Goal: Navigation & Orientation: Find specific page/section

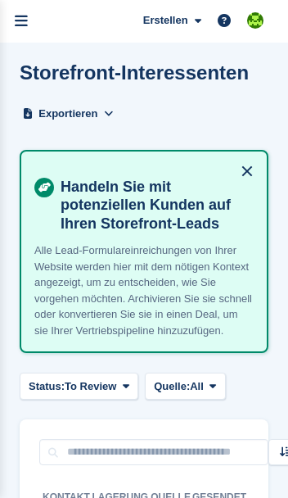
click at [29, 23] on link "menu" at bounding box center [21, 21] width 43 height 43
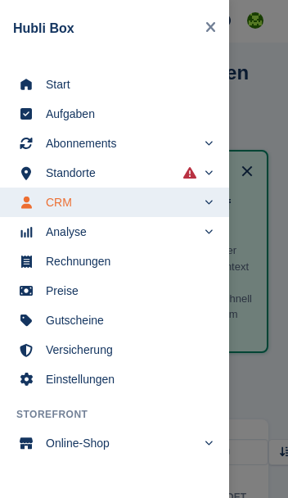
click at [48, 83] on span "Start" at bounding box center [125, 84] width 159 height 23
click at [267, 440] on div "main navigation" at bounding box center [144, 249] width 288 height 498
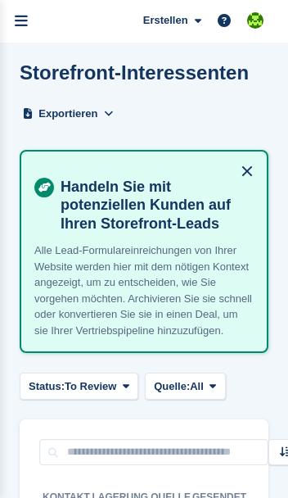
click at [25, 16] on icon "menu" at bounding box center [21, 21] width 13 height 15
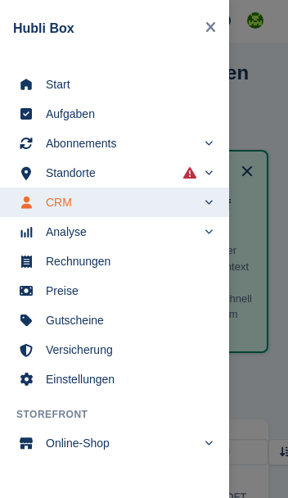
click at [55, 91] on span "Start" at bounding box center [125, 84] width 159 height 23
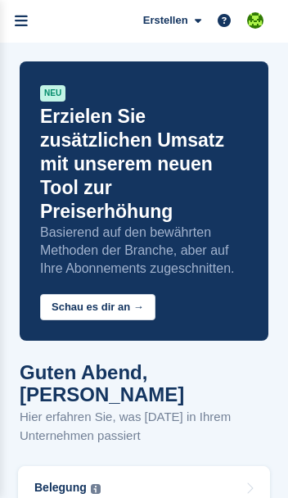
click at [37, 25] on link "menu" at bounding box center [21, 21] width 43 height 43
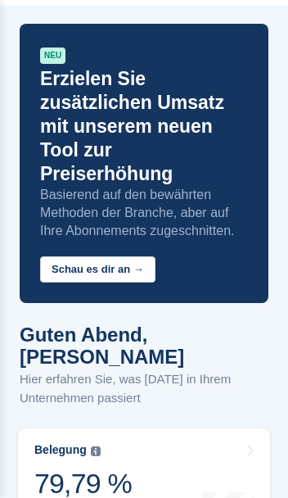
scroll to position [24, 0]
